Goal: Register for event/course: Sign up to attend an event or enroll in a course

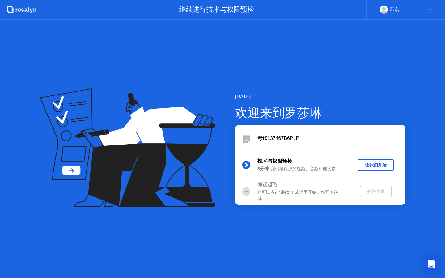
click at [434, 268] on icon "Open Intercom Messenger" at bounding box center [432, 265] width 8 height 8
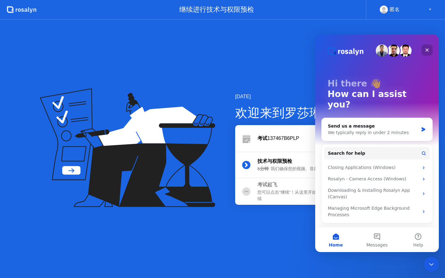
click at [427, 50] on icon "Close" at bounding box center [427, 50] width 3 height 3
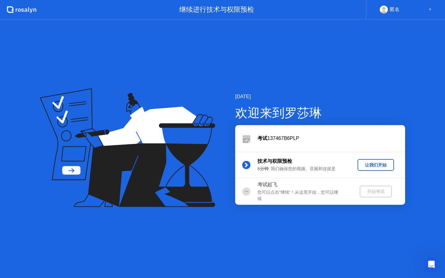
click at [371, 169] on button "让我们开始" at bounding box center [376, 165] width 37 height 12
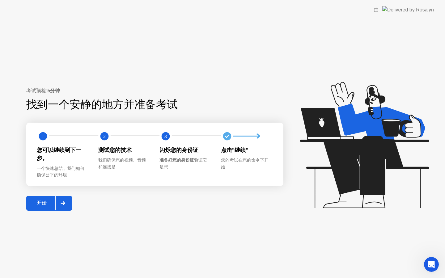
click at [33, 208] on button "开始" at bounding box center [49, 203] width 46 height 15
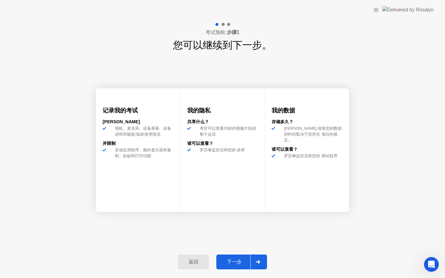
click at [235, 261] on div "下一步" at bounding box center [234, 262] width 32 height 6
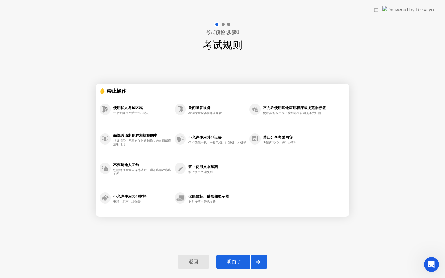
click at [233, 263] on div "明白了" at bounding box center [234, 262] width 32 height 6
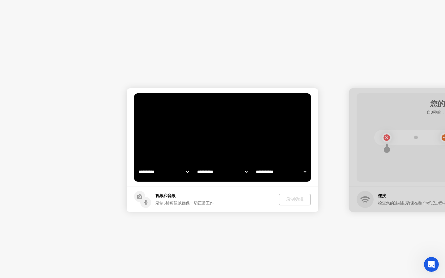
select select "**********"
select select "*******"
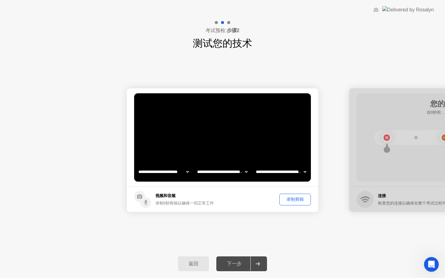
click at [298, 200] on div "录制剪辑" at bounding box center [295, 200] width 27 height 6
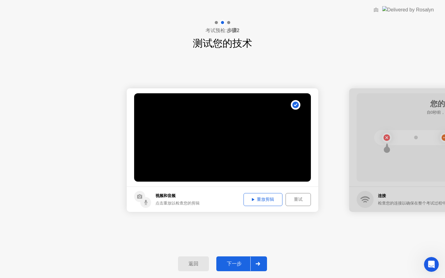
click at [250, 135] on video at bounding box center [222, 137] width 177 height 88
click at [250, 203] on button "重放剪辑" at bounding box center [263, 199] width 39 height 13
click at [237, 265] on div "下一步" at bounding box center [234, 264] width 32 height 6
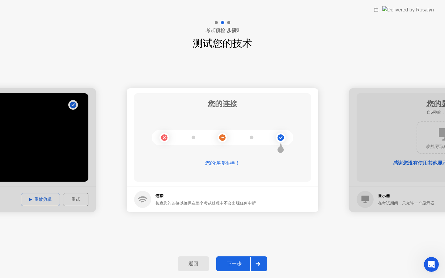
click at [238, 262] on div "下一步" at bounding box center [234, 264] width 32 height 6
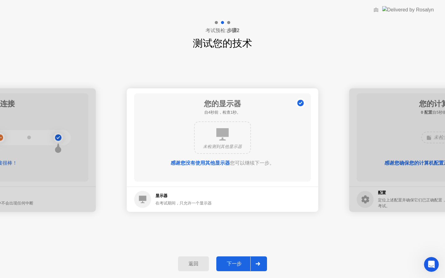
click at [230, 269] on button "下一步" at bounding box center [242, 264] width 51 height 15
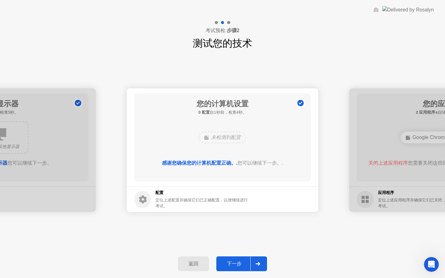
click at [239, 261] on div "下一步" at bounding box center [234, 264] width 32 height 6
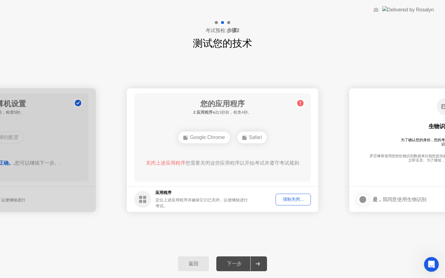
click at [298, 201] on div "强制关闭..." at bounding box center [293, 200] width 31 height 6
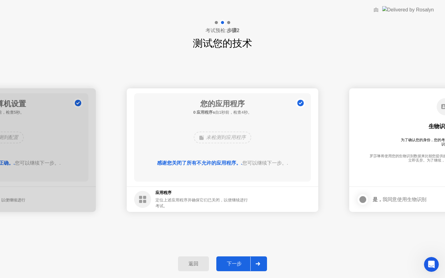
click at [234, 264] on div "下一步" at bounding box center [234, 264] width 32 height 6
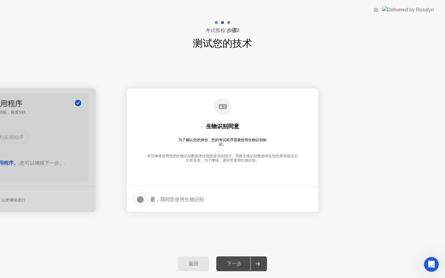
click at [142, 200] on div at bounding box center [140, 199] width 7 height 7
click at [233, 261] on button "下一步" at bounding box center [242, 264] width 51 height 15
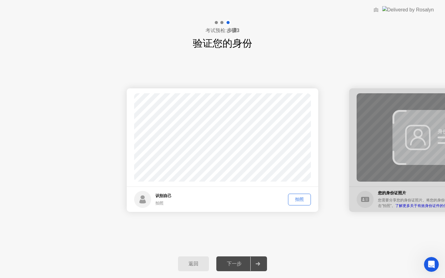
click at [301, 202] on div "拍照" at bounding box center [299, 200] width 19 height 6
click at [300, 203] on button "重拍" at bounding box center [299, 200] width 23 height 12
click at [300, 201] on div "拍照" at bounding box center [299, 200] width 19 height 6
click at [294, 197] on div "重拍" at bounding box center [299, 200] width 19 height 6
click at [294, 197] on div "拍照" at bounding box center [299, 200] width 19 height 6
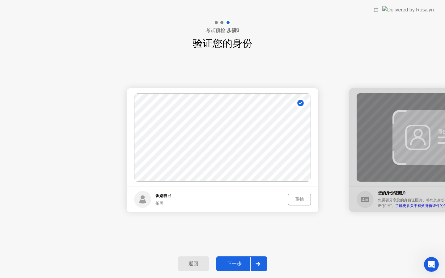
click at [303, 204] on button "重拍" at bounding box center [299, 200] width 23 height 12
click at [303, 204] on button "拍照" at bounding box center [299, 200] width 23 height 12
click at [237, 268] on button "下一步" at bounding box center [242, 264] width 51 height 15
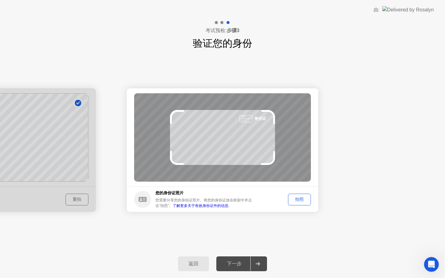
click at [303, 201] on div "拍照" at bounding box center [299, 200] width 19 height 6
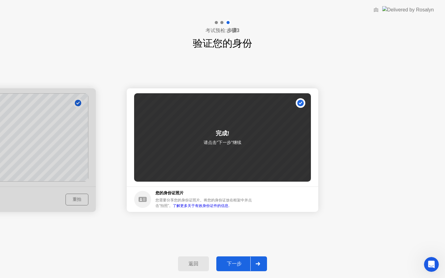
click at [232, 261] on div "下一步" at bounding box center [234, 264] width 32 height 6
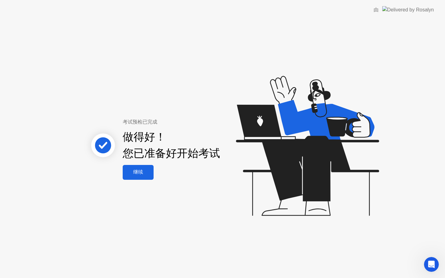
click at [140, 173] on div "继续" at bounding box center [138, 172] width 27 height 6
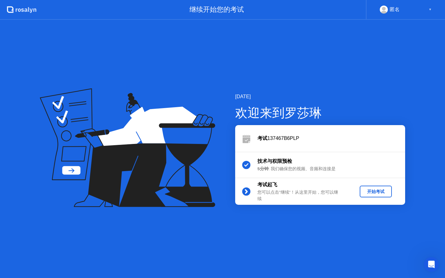
click at [383, 196] on button "开始考试" at bounding box center [376, 192] width 32 height 12
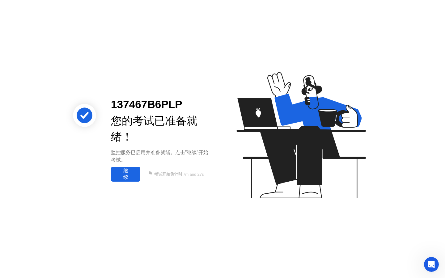
click at [131, 179] on div "继续" at bounding box center [126, 174] width 26 height 13
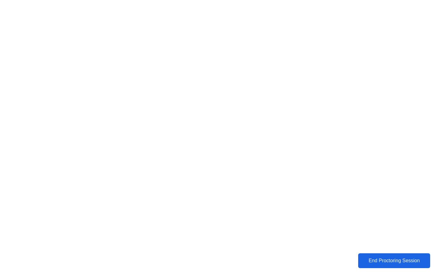
click at [391, 266] on button "End Proctoring Session" at bounding box center [394, 261] width 72 height 15
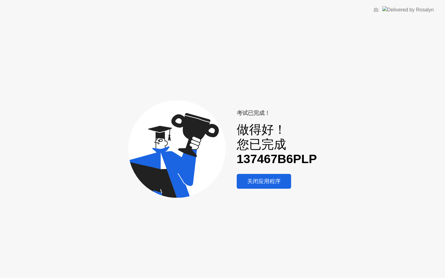
click at [251, 180] on div "关闭应用程序" at bounding box center [264, 181] width 51 height 7
